Goal: Information Seeking & Learning: Learn about a topic

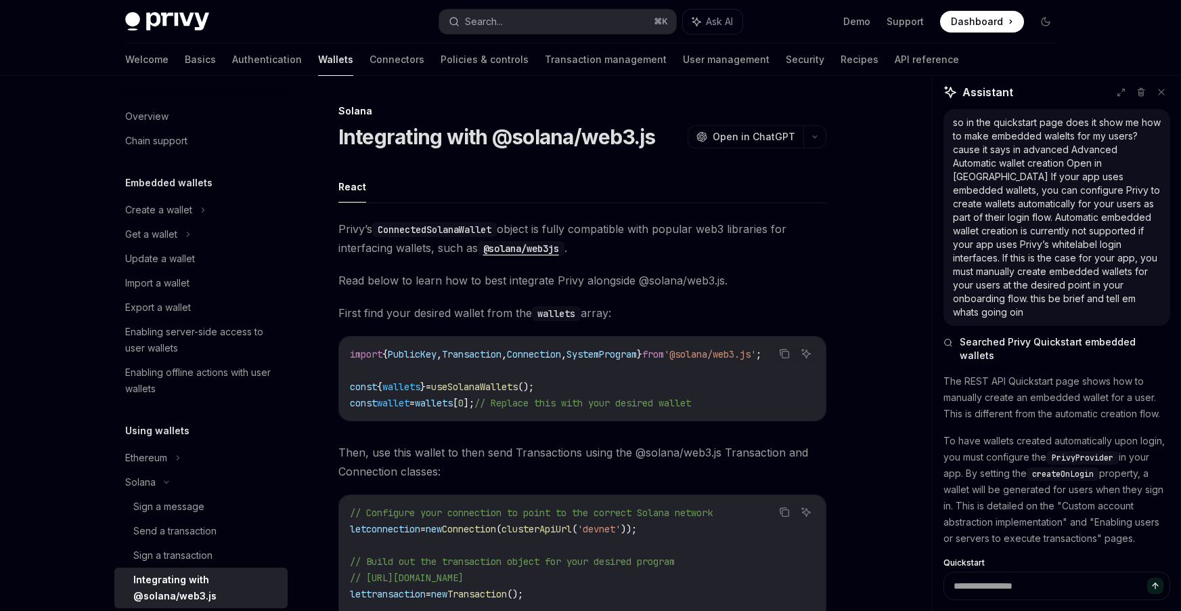
type textarea "*"
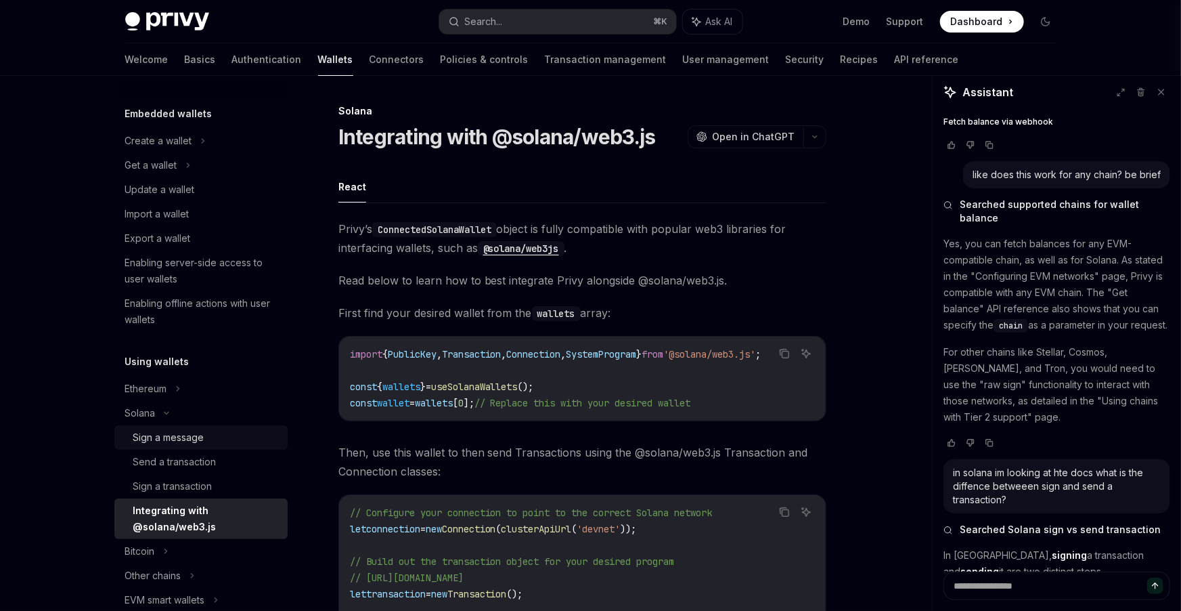
scroll to position [68, 0]
click at [245, 273] on div "Enabling server-side access to user wallets" at bounding box center [202, 272] width 154 height 32
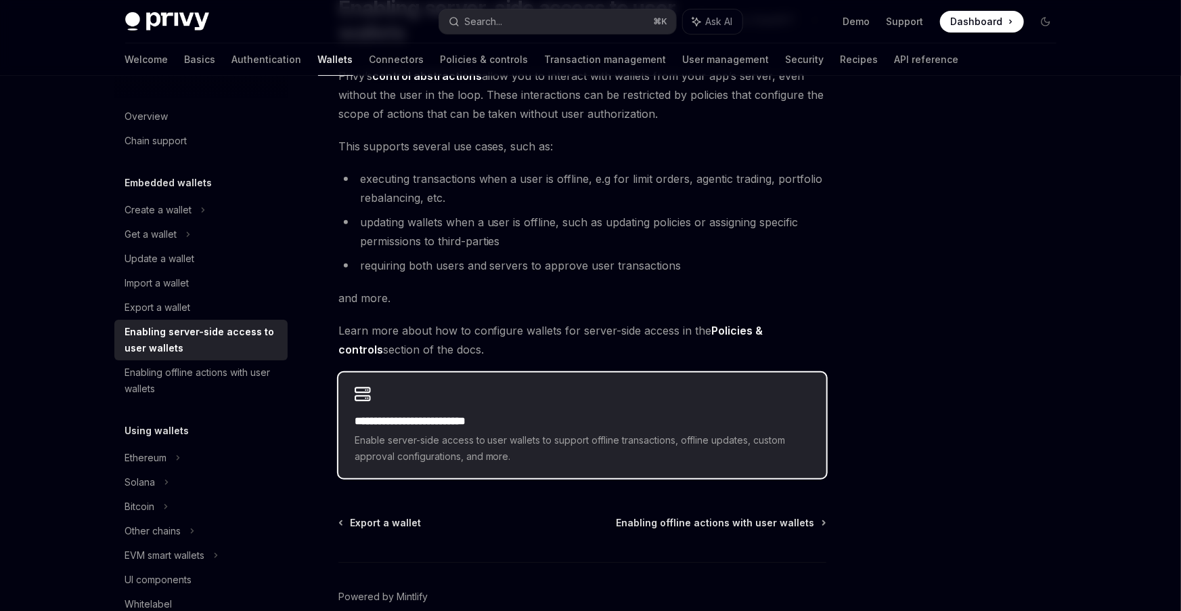
scroll to position [196, 0]
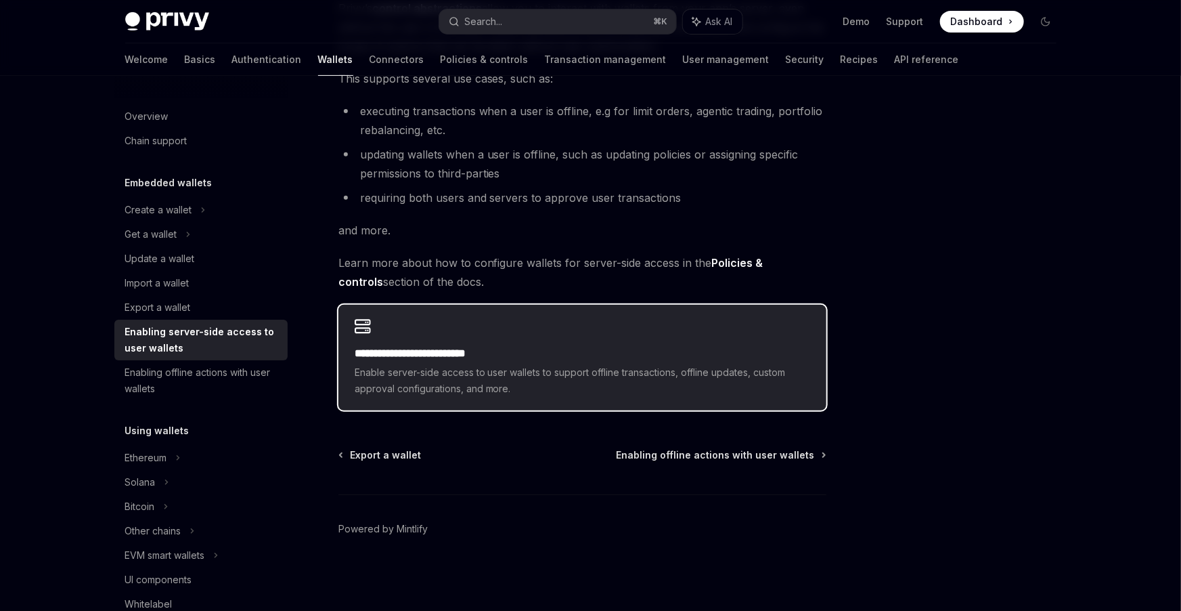
click at [464, 318] on div "**********" at bounding box center [582, 358] width 488 height 106
type textarea "*"
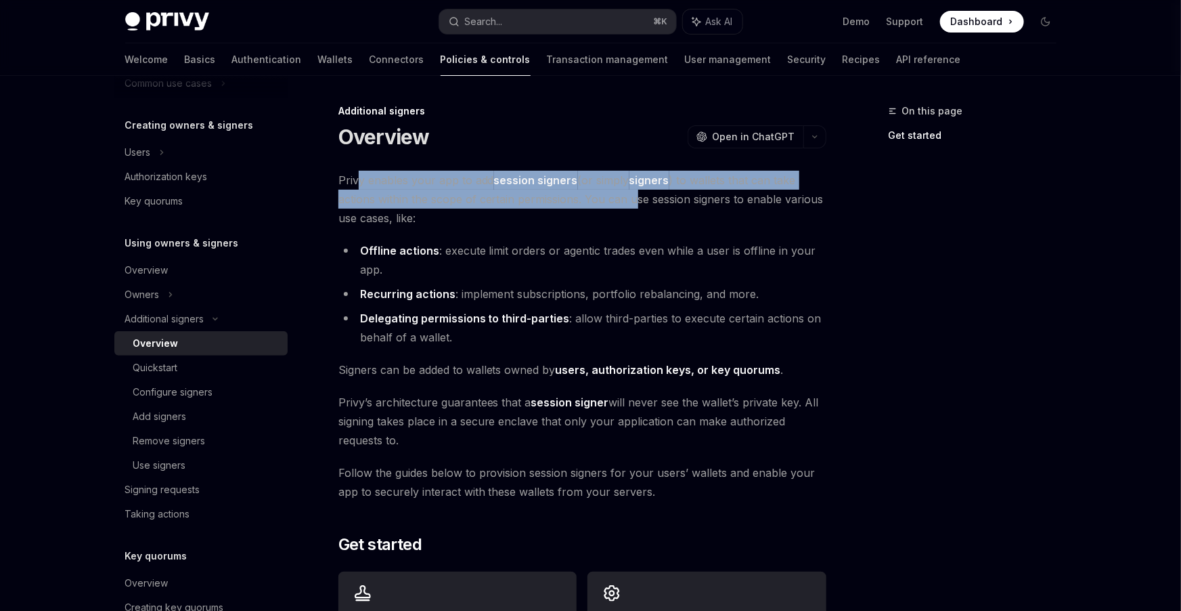
drag, startPoint x: 357, startPoint y: 173, endPoint x: 634, endPoint y: 208, distance: 279.1
click at [634, 208] on span "Privy enables your app to add session signers (or simply signers ) to wallets t…" at bounding box center [582, 199] width 488 height 57
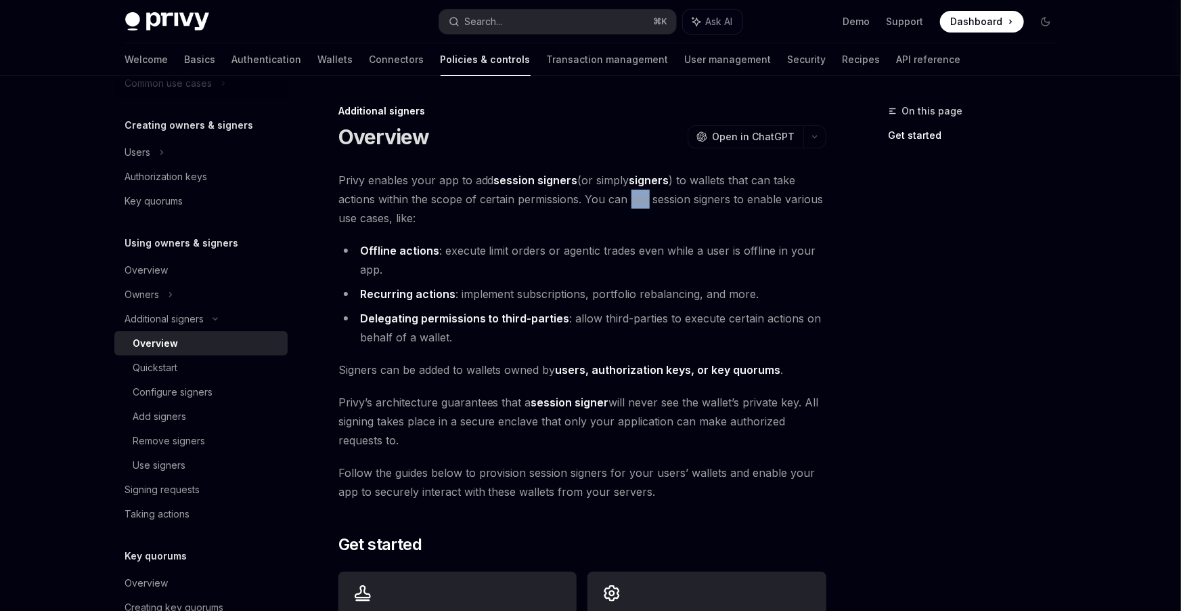
click at [634, 208] on span "Privy enables your app to add session signers (or simply signers ) to wallets t…" at bounding box center [582, 199] width 488 height 57
click at [651, 191] on span "Privy enables your app to add session signers (or simply signers ) to wallets t…" at bounding box center [582, 199] width 488 height 57
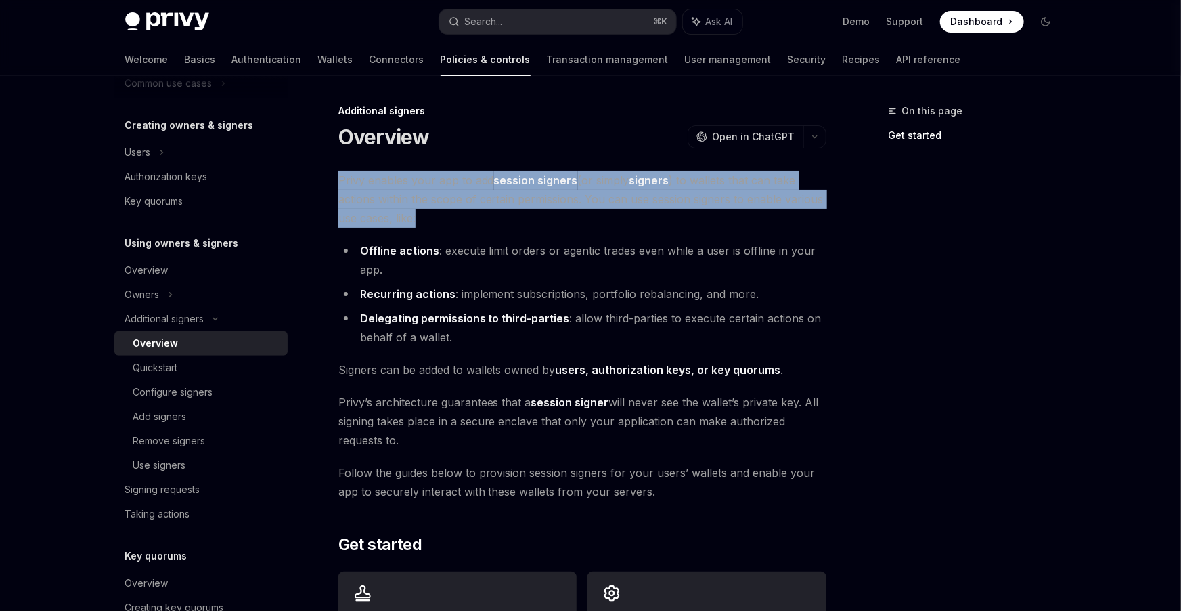
click at [679, 184] on span "Privy enables your app to add session signers (or simply signers ) to wallets t…" at bounding box center [582, 199] width 488 height 57
